Goal: Transaction & Acquisition: Purchase product/service

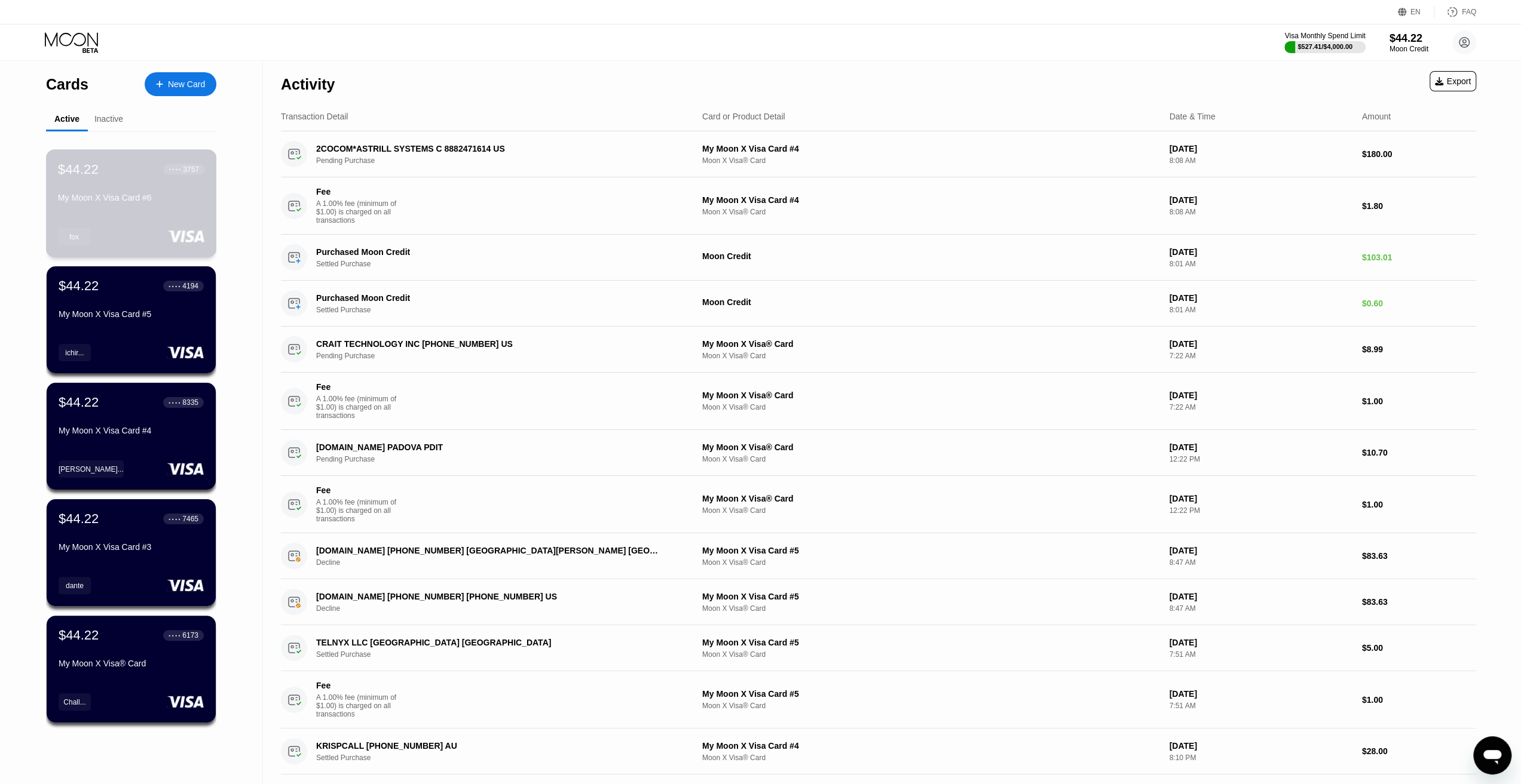
click at [184, 207] on div "My Moon X Visa Card #6" at bounding box center [131, 200] width 146 height 14
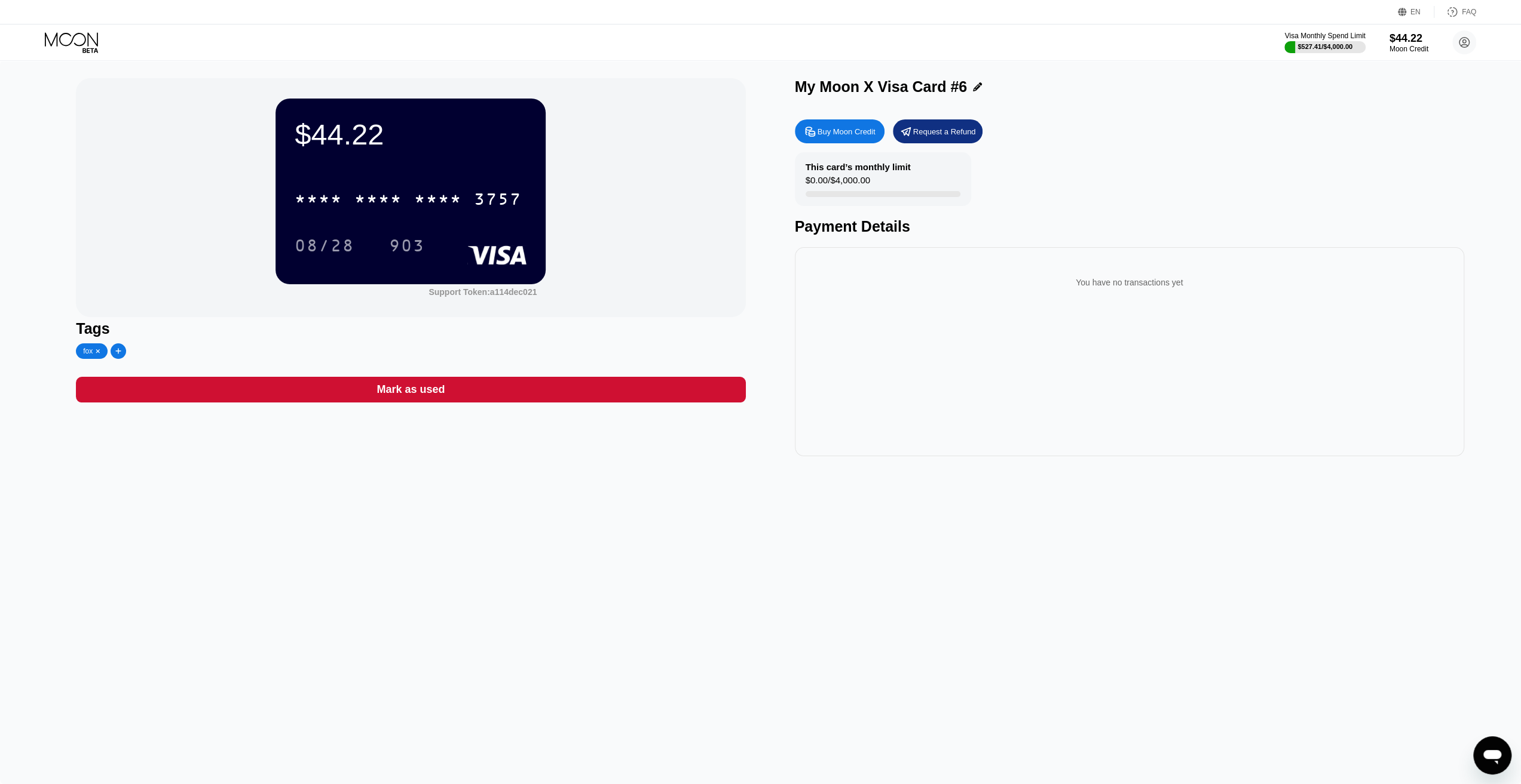
click at [816, 530] on div "$44.22 * * * * * * * * * * * * 3757 08/28 903 Support Token: a114dec021 Tags [P…" at bounding box center [760, 423] width 1521 height 724
click at [947, 634] on div "$44.22 * * * * * * * * * * * * 3757 08/28 903 Support Token: a114dec021 Tags [P…" at bounding box center [760, 423] width 1521 height 724
click at [936, 610] on div "$44.22 * * * * * * * * * * * * 3757 08/28 903 Support Token: a114dec021 Tags [P…" at bounding box center [760, 423] width 1521 height 724
click at [720, 696] on div "$44.22 * * * * * * * * * * * * 3757 08/28 903 Support Token: a114dec021 Tags [P…" at bounding box center [760, 423] width 1521 height 724
click at [816, 547] on div "$44.22 * * * * * * * * * * * * 3757 08/28 903 Support Token: a114dec021 Tags [P…" at bounding box center [760, 423] width 1521 height 724
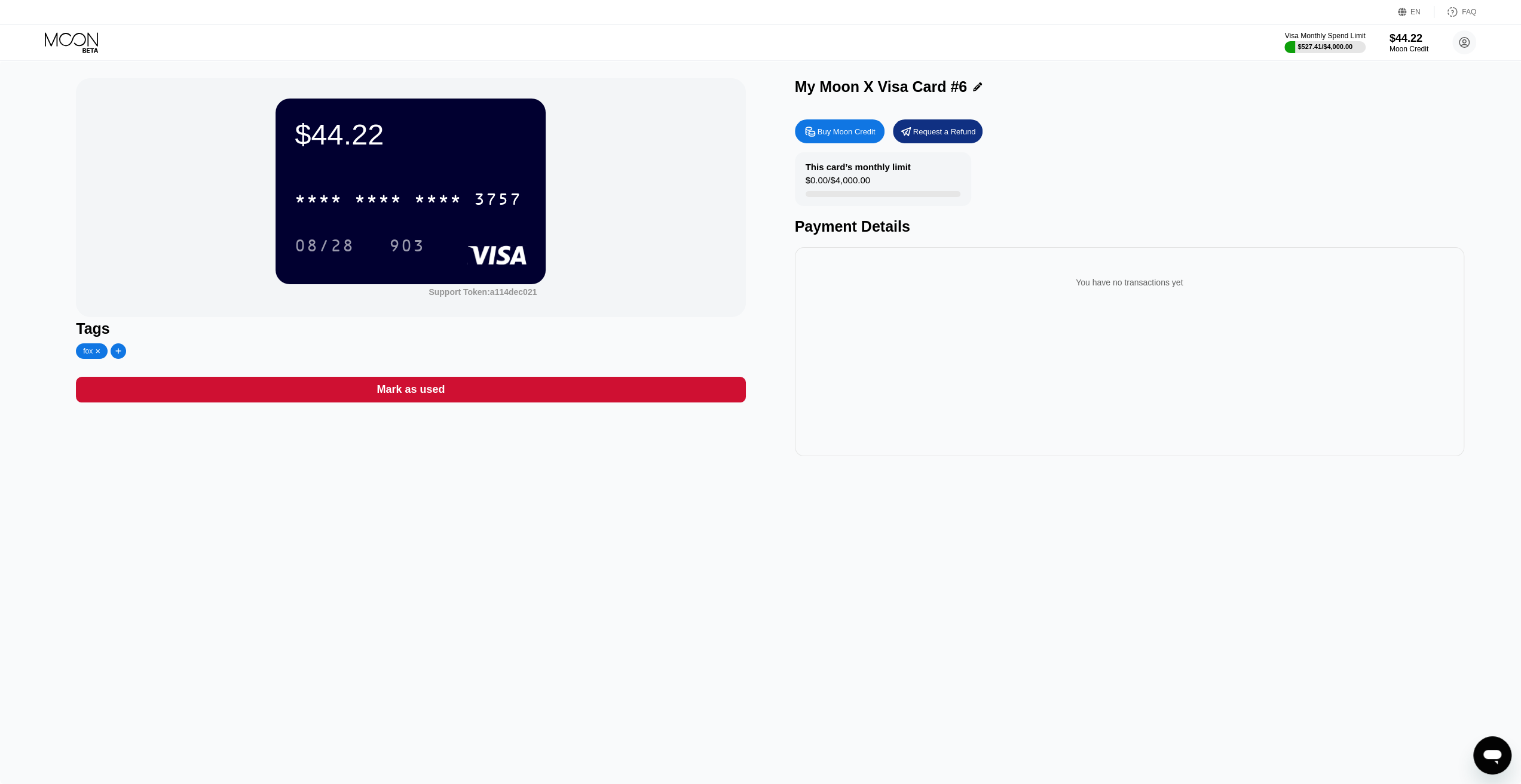
click at [1000, 487] on div "$44.22 * * * * * * * * * * * * 3757 08/28 903 Support Token: a114dec021 Tags [P…" at bounding box center [760, 423] width 1521 height 724
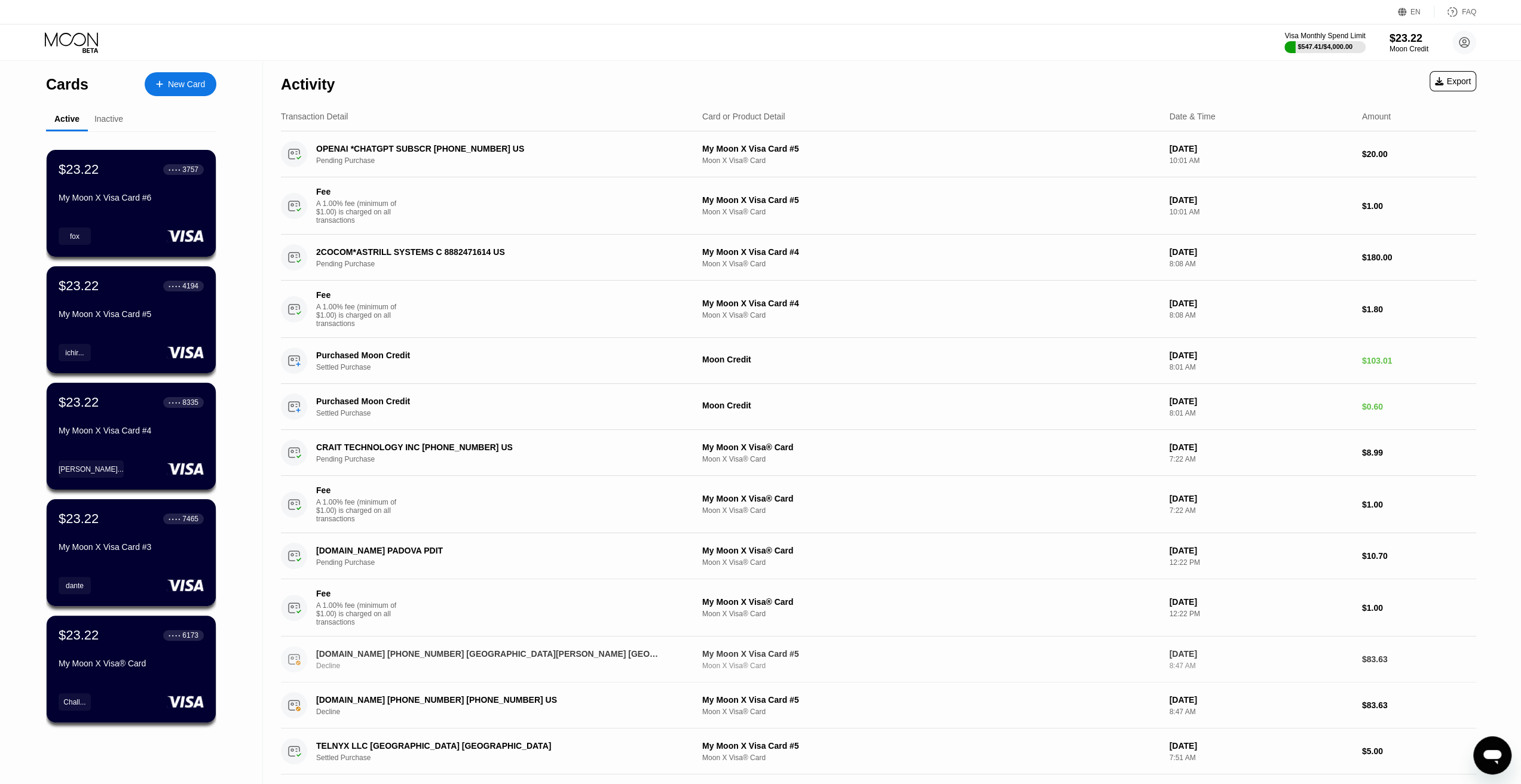
click at [954, 659] on div "My Moon X Visa Card #5" at bounding box center [930, 654] width 457 height 10
click at [1409, 41] on div "$23.22" at bounding box center [1409, 38] width 40 height 13
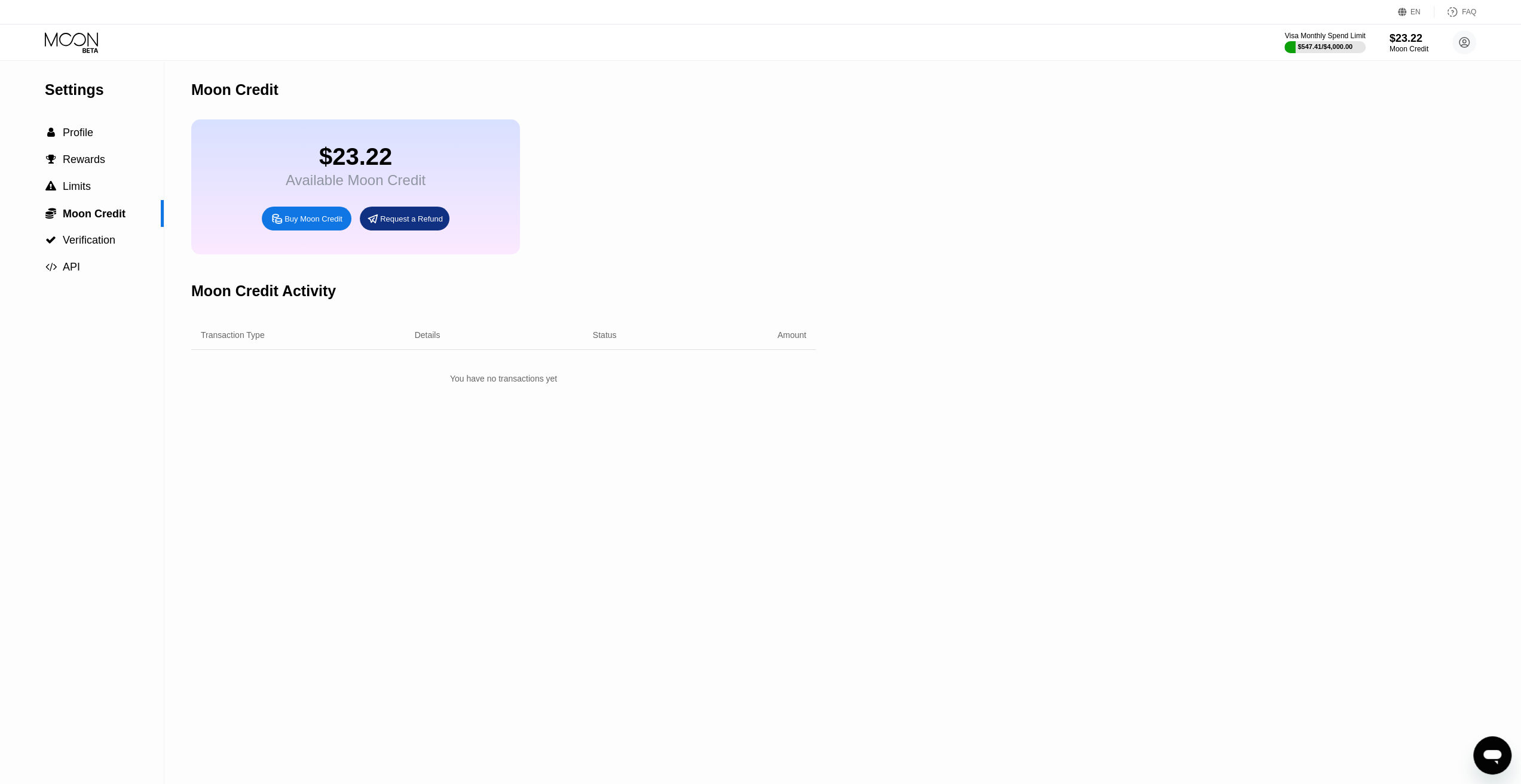
click at [305, 224] on div "Buy Moon Credit" at bounding box center [313, 219] width 58 height 10
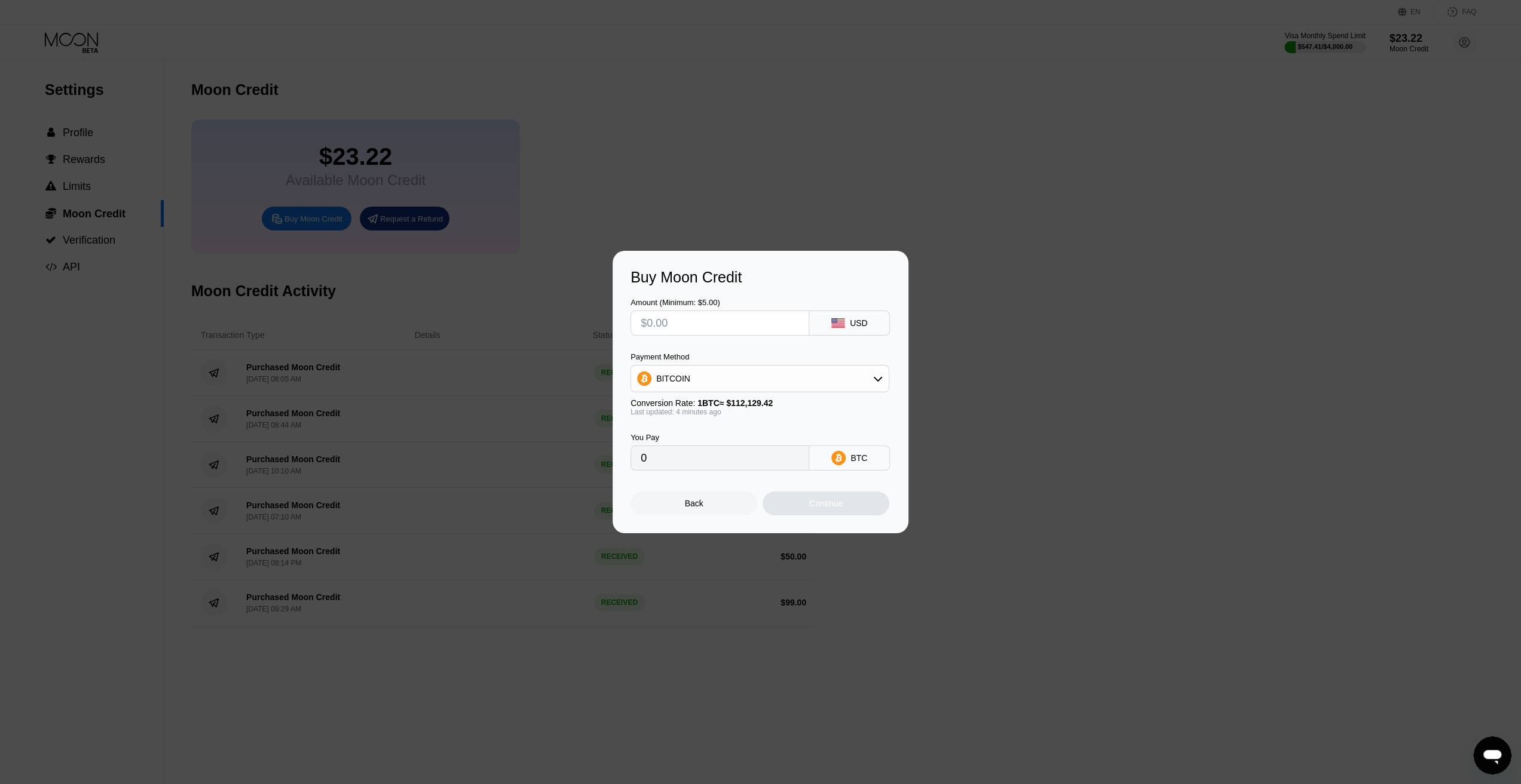
click at [702, 385] on div "BITCOIN" at bounding box center [760, 379] width 258 height 24
click at [1199, 494] on div "Buy Moon Credit Amount (Minimum: $5.00) USD Payment Method BITCOIN BITCOIN USDT…" at bounding box center [760, 392] width 1521 height 282
drag, startPoint x: 970, startPoint y: 525, endPoint x: 978, endPoint y: 525, distance: 8.0
click at [978, 525] on div "Buy Moon Credit Amount (Minimum: $5.00) USD Payment Method BITCOIN BITCOIN USDT…" at bounding box center [760, 392] width 1521 height 282
drag, startPoint x: 1089, startPoint y: 536, endPoint x: 1031, endPoint y: 434, distance: 117.3
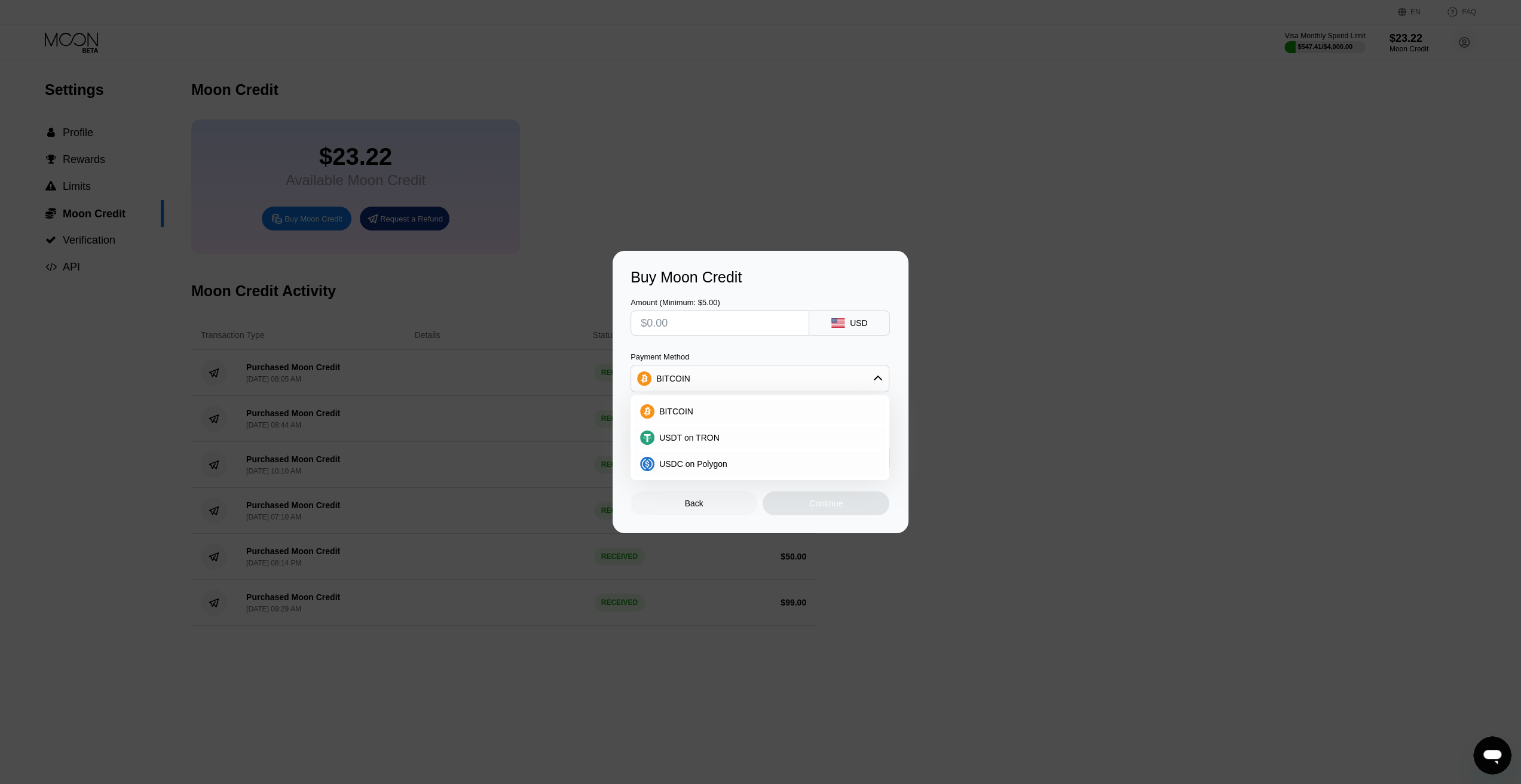
click at [1075, 459] on div "Buy Moon Credit Amount (Minimum: $5.00) USD Payment Method BITCOIN BITCOIN USDT…" at bounding box center [760, 392] width 1521 height 282
drag, startPoint x: 642, startPoint y: 191, endPoint x: 165, endPoint y: 56, distance: 495.7
click at [642, 191] on div at bounding box center [764, 392] width 1530 height 784
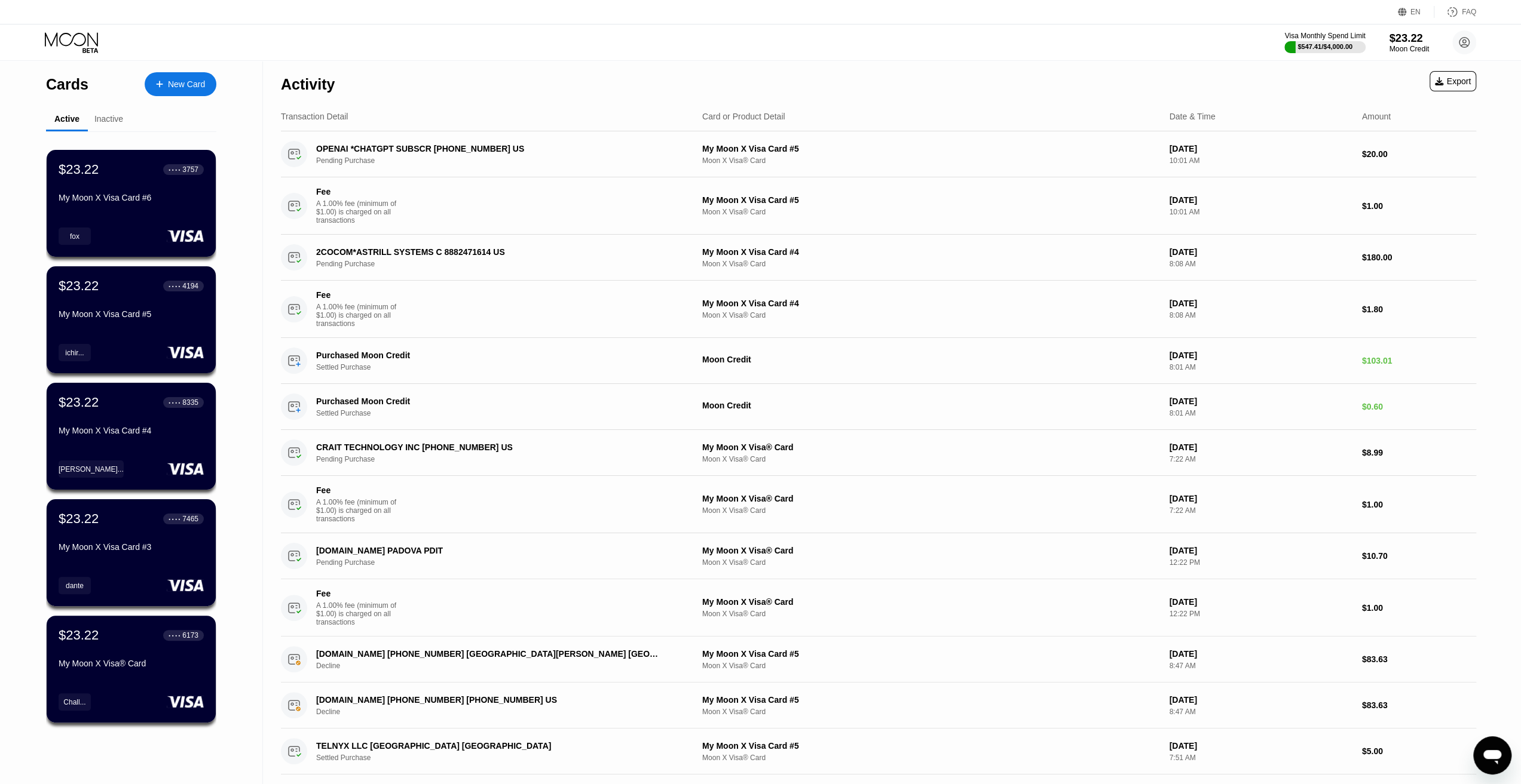
click at [1408, 45] on div "Moon Credit" at bounding box center [1409, 49] width 40 height 8
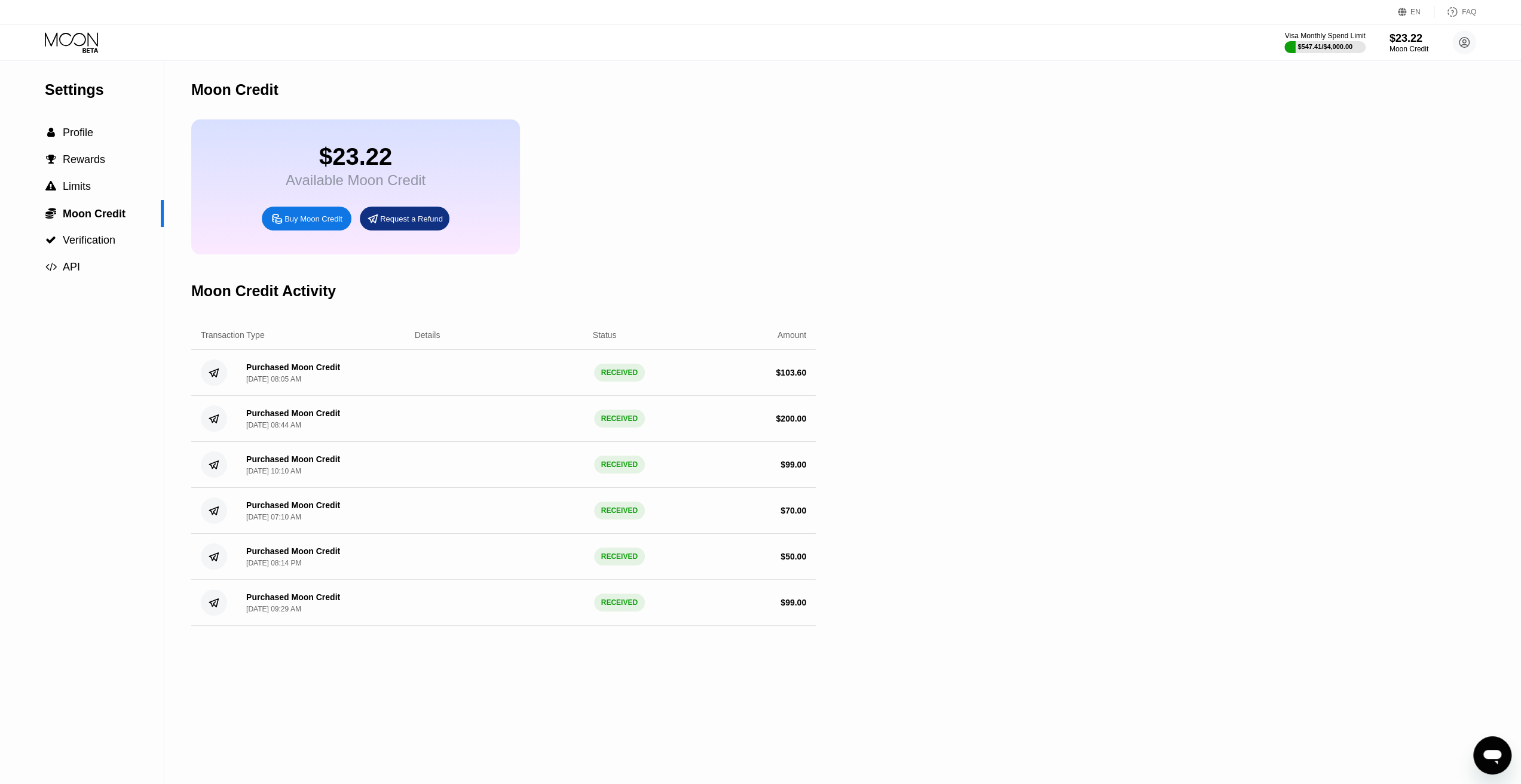
click at [298, 429] on div "Sep 15, 2025, 08:44 AM" at bounding box center [274, 425] width 55 height 8
click at [294, 418] on div "Purchased Moon Credit" at bounding box center [294, 413] width 94 height 10
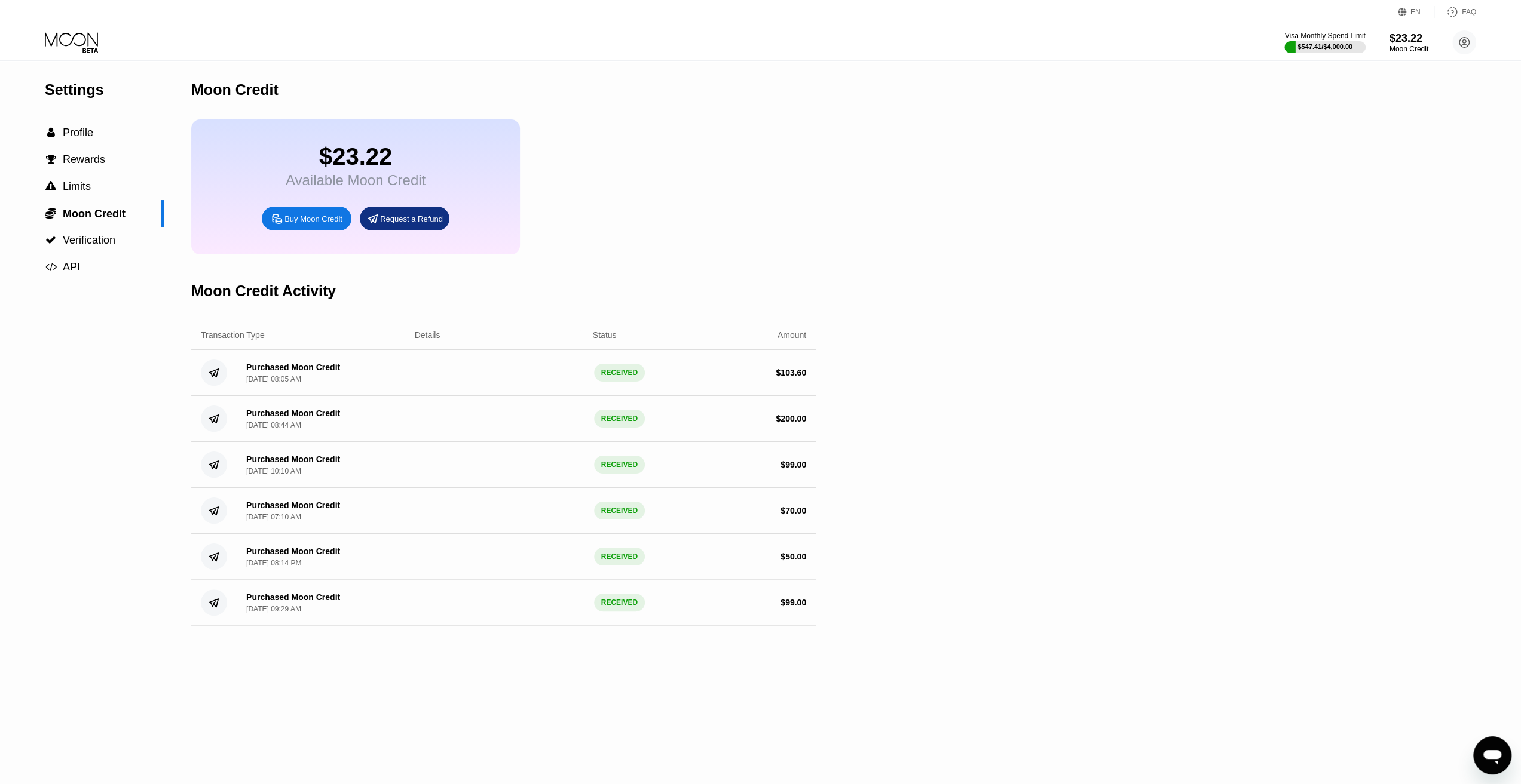
click at [330, 418] on div "Purchased Moon Credit" at bounding box center [294, 413] width 94 height 10
drag, startPoint x: 354, startPoint y: 433, endPoint x: 816, endPoint y: 443, distance: 462.1
click at [816, 443] on div "Settings  Profile  Rewards  Limits  Moon Credit  Verification  API Moon C…" at bounding box center [760, 423] width 1521 height 724
drag, startPoint x: 741, startPoint y: 577, endPoint x: 884, endPoint y: 583, distance: 143.1
click at [884, 583] on div "Settings  Profile  Rewards  Limits  Moon Credit  Verification  API Moon C…" at bounding box center [760, 423] width 1521 height 724
